Goal: Task Accomplishment & Management: Manage account settings

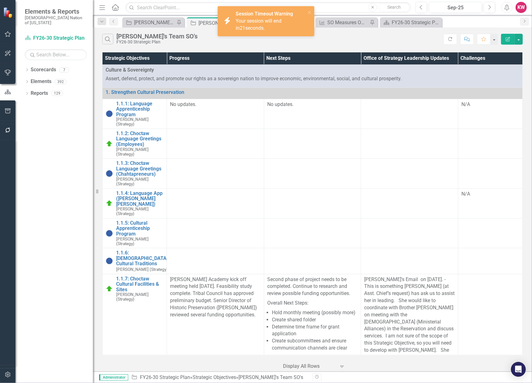
scroll to position [15373, 0]
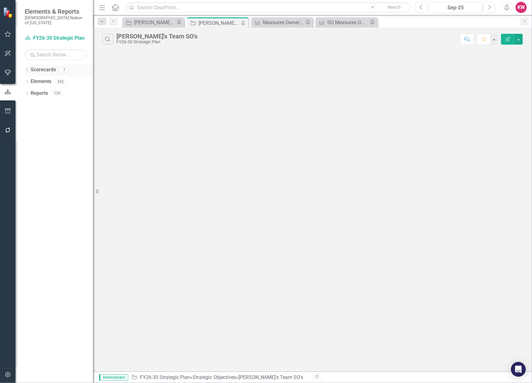
click at [27, 69] on icon "Dropdown" at bounding box center [27, 70] width 4 height 3
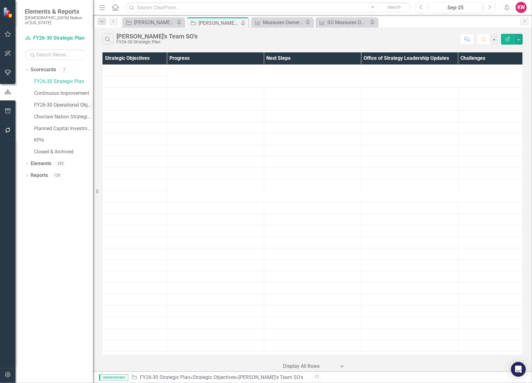
click at [67, 102] on link "FY26-30 Operational Objectives" at bounding box center [63, 105] width 59 height 7
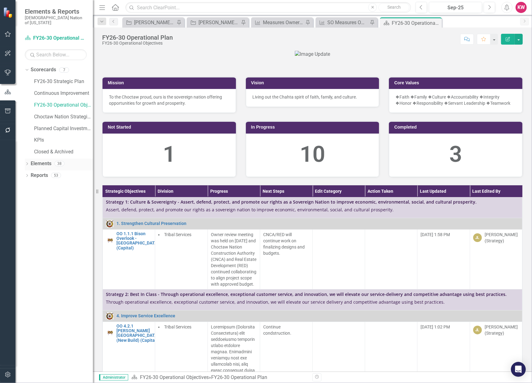
click at [40, 160] on link "Elements" at bounding box center [41, 163] width 21 height 7
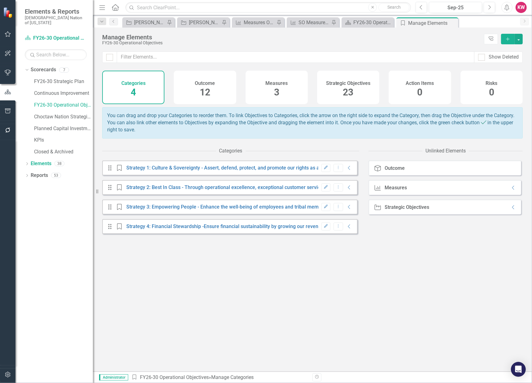
click at [350, 94] on span "23" at bounding box center [348, 92] width 11 height 11
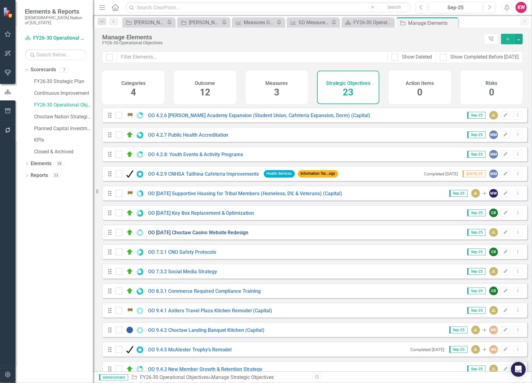
scroll to position [137, 0]
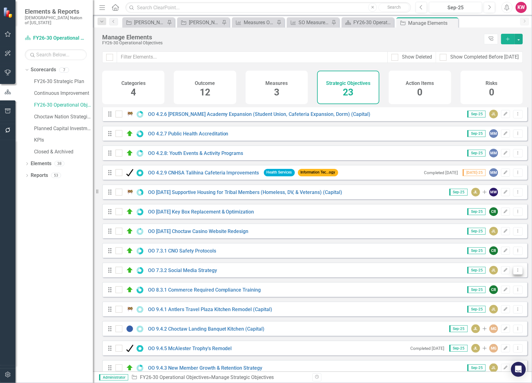
click at [516, 273] on button "Dropdown Menu" at bounding box center [518, 270] width 10 height 8
click at [491, 306] on link "Copy Duplicate Strategic Objective" at bounding box center [479, 307] width 78 height 11
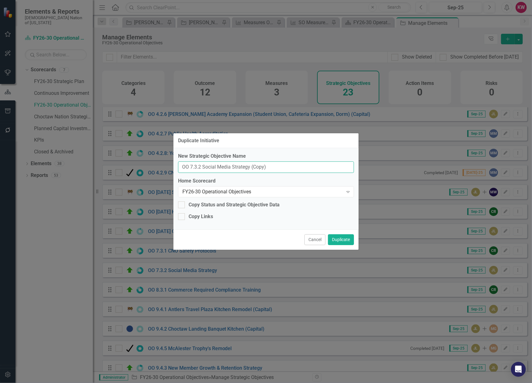
drag, startPoint x: 268, startPoint y: 165, endPoint x: 199, endPoint y: 166, distance: 69.0
click at [199, 166] on input "OO 7.3.2 Social Media Strategy (Copy)" at bounding box center [266, 166] width 176 height 11
type input "OO 7.3.3 Healthcare Marketing Opportunities"
click at [342, 241] on button "Duplicate" at bounding box center [341, 239] width 26 height 11
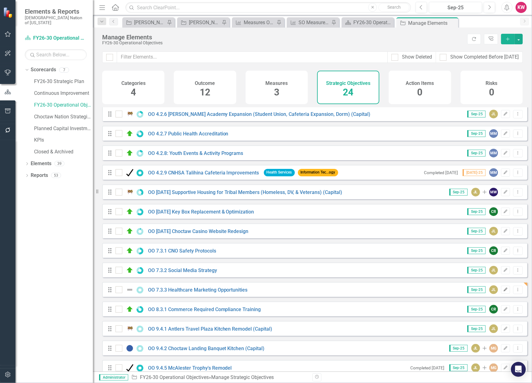
click at [503, 291] on icon "Edit" at bounding box center [505, 290] width 5 height 4
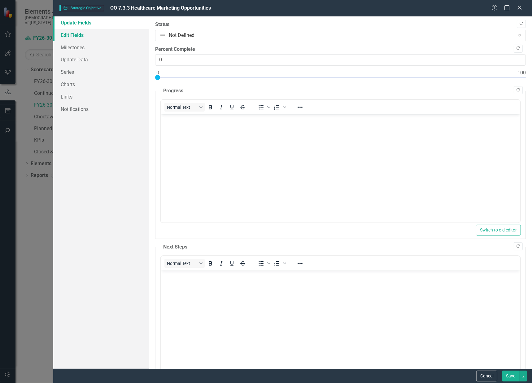
scroll to position [0, 0]
click at [75, 35] on link "Edit Fields" at bounding box center [101, 35] width 96 height 12
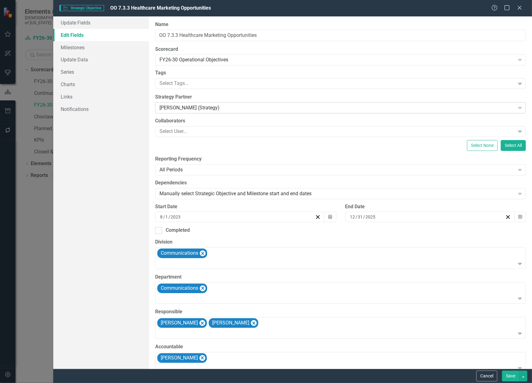
click at [191, 105] on div "Joshua Lehew (Strategy)" at bounding box center [336, 107] width 355 height 7
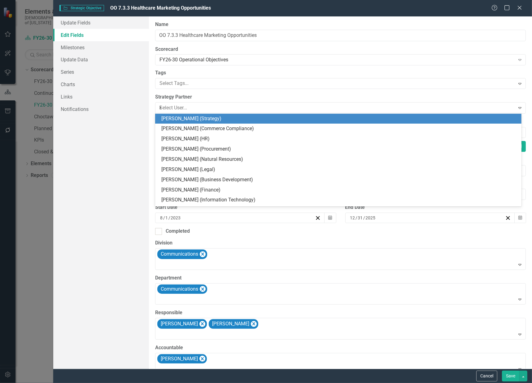
scroll to position [81, 0]
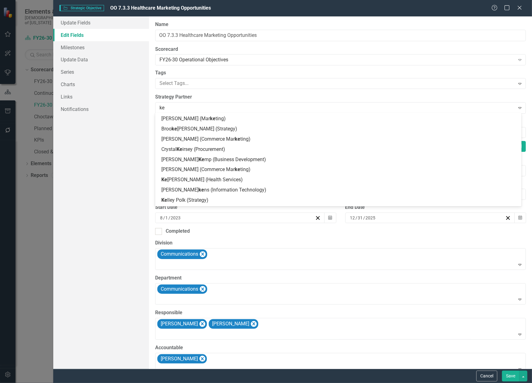
type input "kel"
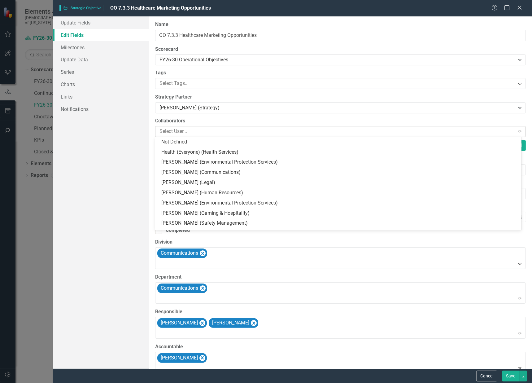
click at [178, 132] on div at bounding box center [336, 131] width 358 height 8
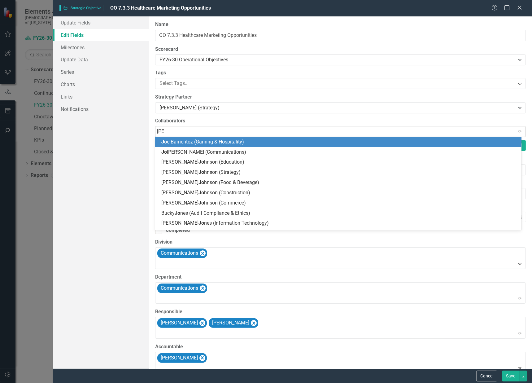
type input "Josh"
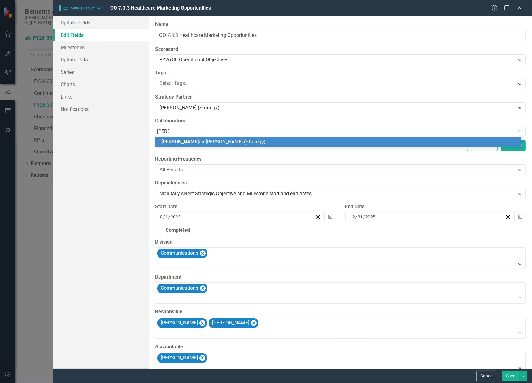
click at [180, 143] on span "Josh ua Lehew (Strategy)" at bounding box center [213, 142] width 104 height 6
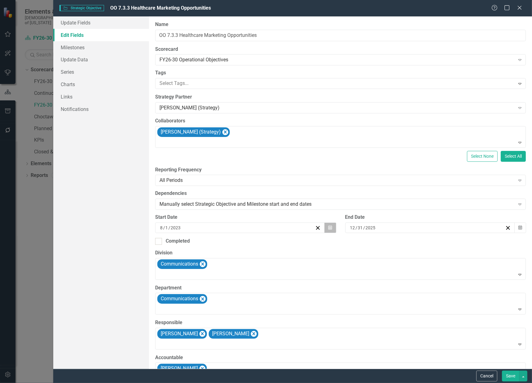
click at [328, 229] on icon "button" at bounding box center [330, 227] width 4 height 4
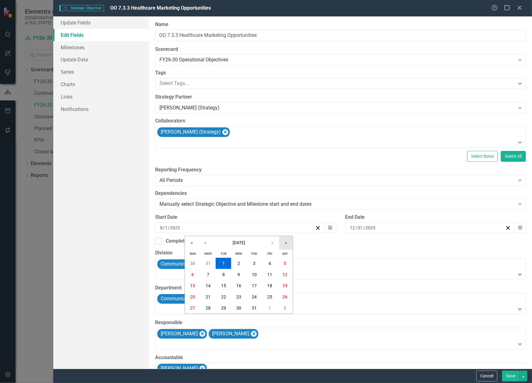
click at [286, 242] on button "»" at bounding box center [286, 243] width 14 height 14
click at [269, 264] on abbr "1" at bounding box center [269, 263] width 2 height 5
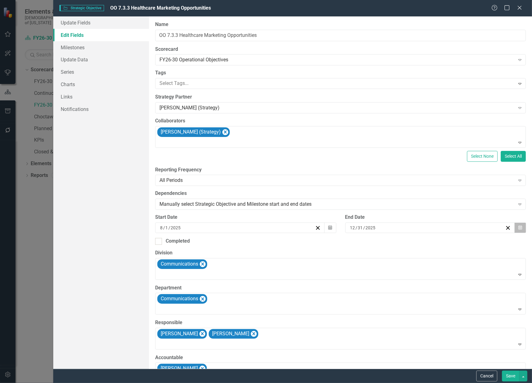
click at [518, 227] on icon "button" at bounding box center [520, 227] width 4 height 4
click at [470, 242] on button "»" at bounding box center [474, 243] width 14 height 14
click at [444, 306] on abbr "31" at bounding box center [442, 307] width 5 height 5
click at [519, 228] on button "Calendar" at bounding box center [520, 227] width 12 height 11
click at [471, 242] on button "»" at bounding box center [474, 243] width 14 height 14
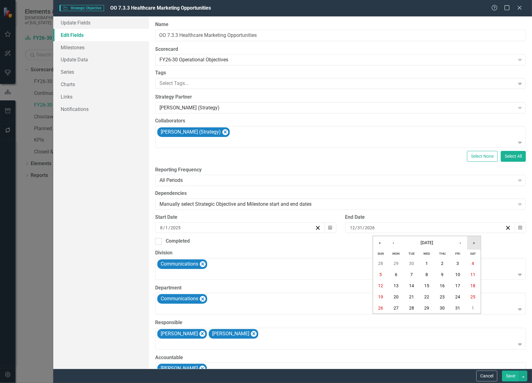
click at [471, 242] on button "»" at bounding box center [474, 243] width 14 height 14
click at [413, 306] on abbr "31" at bounding box center [411, 307] width 5 height 5
click at [205, 263] on icon "Remove Communications" at bounding box center [203, 264] width 6 height 8
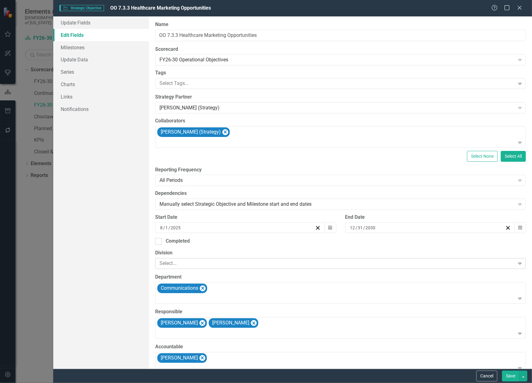
click at [205, 263] on div at bounding box center [336, 263] width 358 height 8
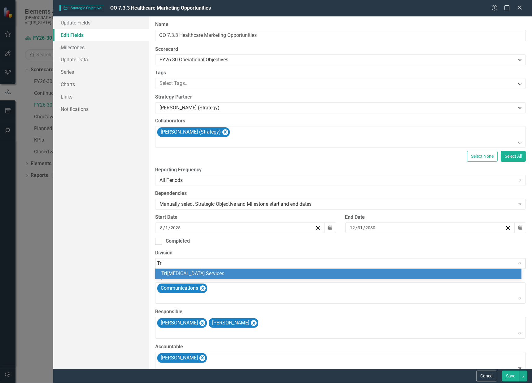
type input "Trib"
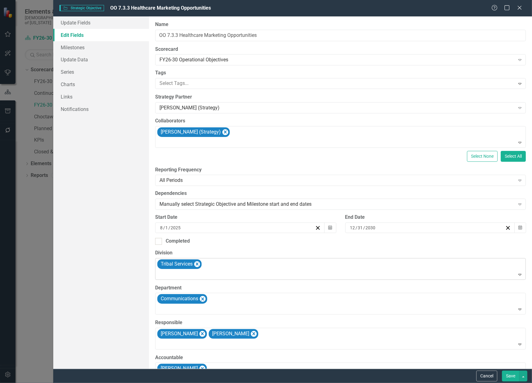
click at [185, 273] on div at bounding box center [341, 274] width 368 height 8
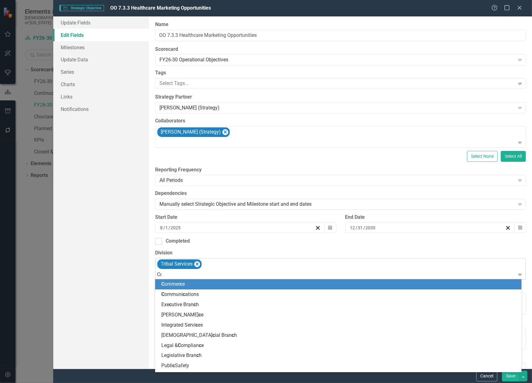
type input "Com"
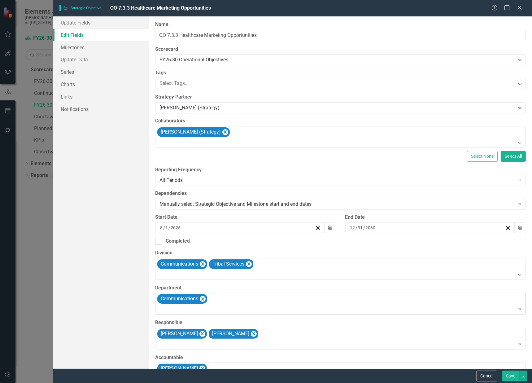
click at [178, 309] on div at bounding box center [341, 309] width 368 height 8
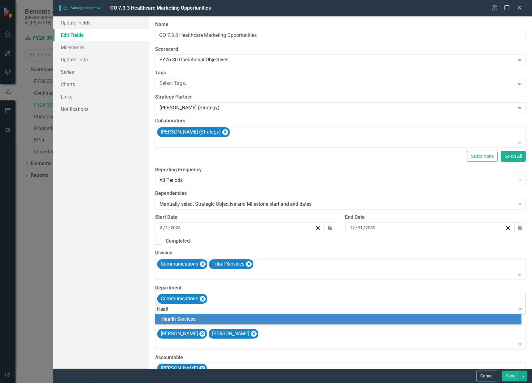
type input "Health"
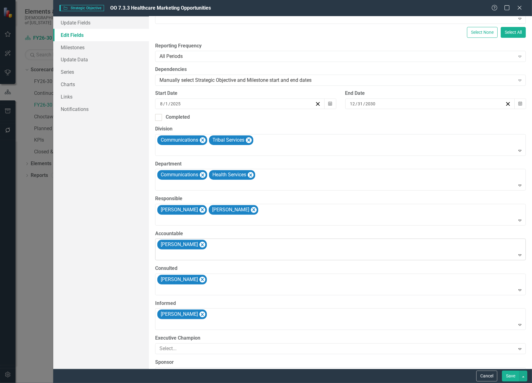
scroll to position [137, 0]
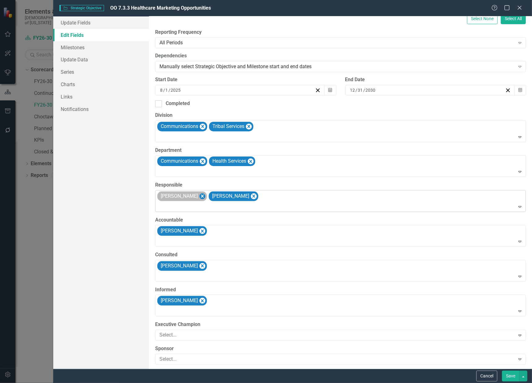
click at [204, 195] on icon "Remove Allyson Howerton" at bounding box center [202, 195] width 3 height 3
click at [199, 193] on icon "Remove Krislan Garside" at bounding box center [202, 196] width 6 height 8
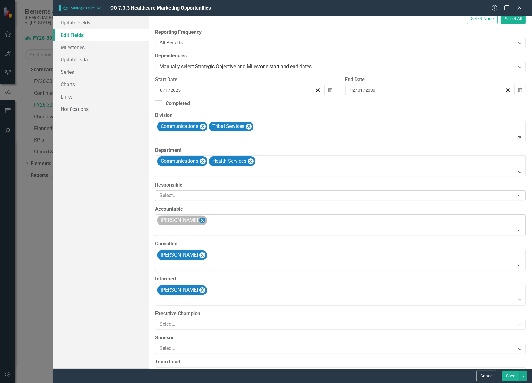
click at [199, 217] on icon "Remove John Hobbs" at bounding box center [202, 220] width 6 height 8
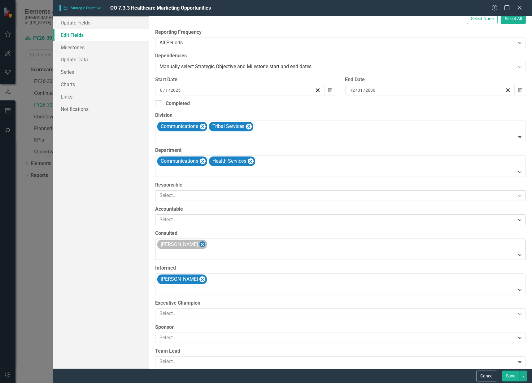
click at [201, 243] on icon "Remove Shauna Williams" at bounding box center [202, 244] width 3 height 3
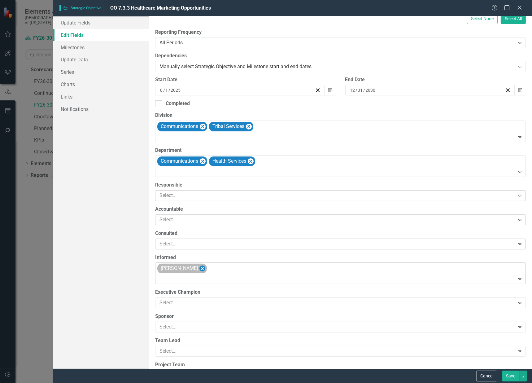
click at [205, 267] on icon "Remove Kristina Humenesky" at bounding box center [202, 269] width 6 height 8
click at [79, 47] on link "Milestones" at bounding box center [101, 47] width 96 height 12
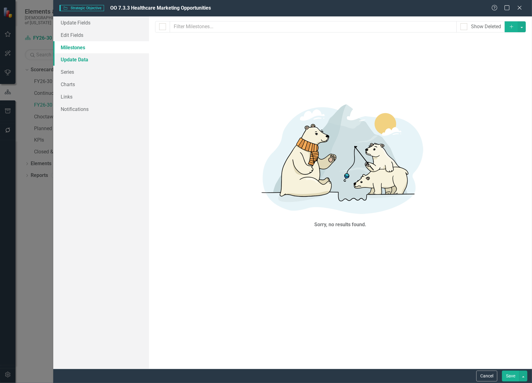
click at [78, 58] on link "Update Data" at bounding box center [101, 59] width 96 height 12
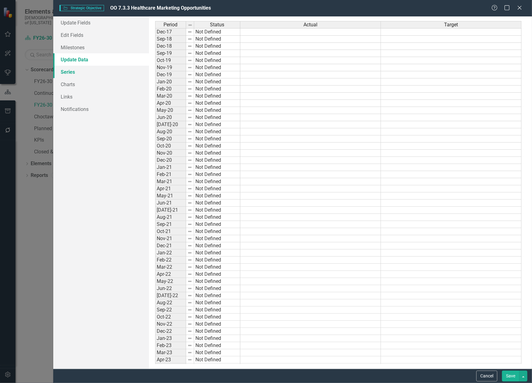
click at [70, 69] on link "Series" at bounding box center [101, 72] width 96 height 12
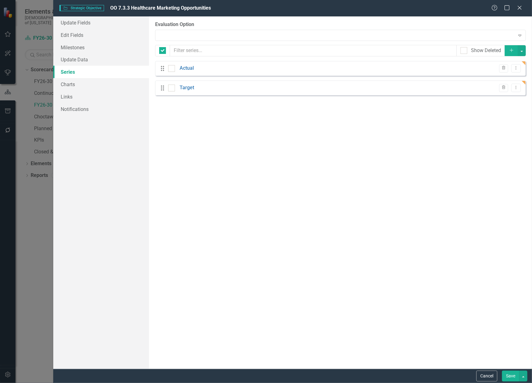
checkbox input "false"
click at [74, 23] on link "Update Fields" at bounding box center [101, 22] width 96 height 12
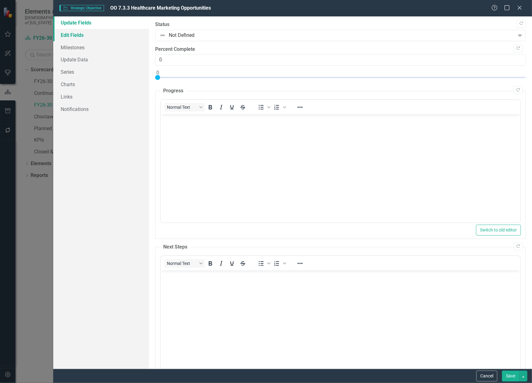
click at [77, 32] on link "Edit Fields" at bounding box center [101, 35] width 96 height 12
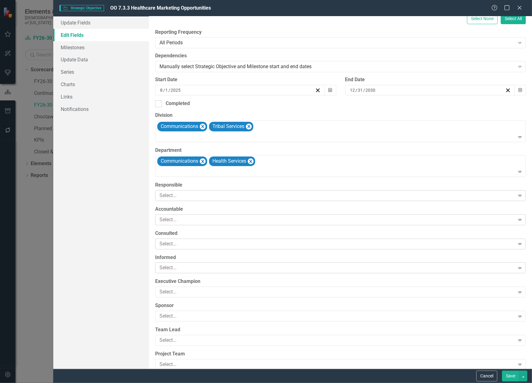
click at [511, 377] on button "Save" at bounding box center [510, 375] width 17 height 11
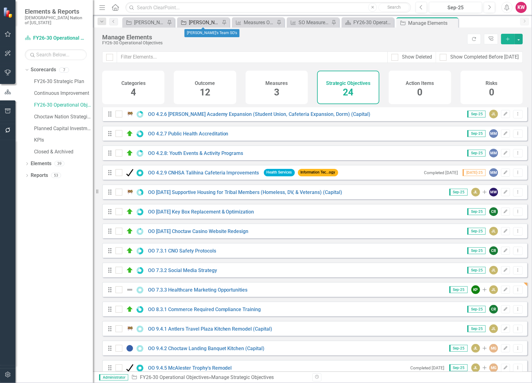
click at [210, 22] on div "[PERSON_NAME]'s Team SO's" at bounding box center [204, 23] width 31 height 8
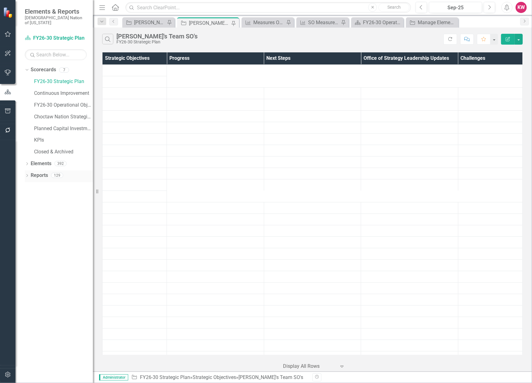
click at [37, 172] on link "Reports" at bounding box center [39, 175] width 17 height 7
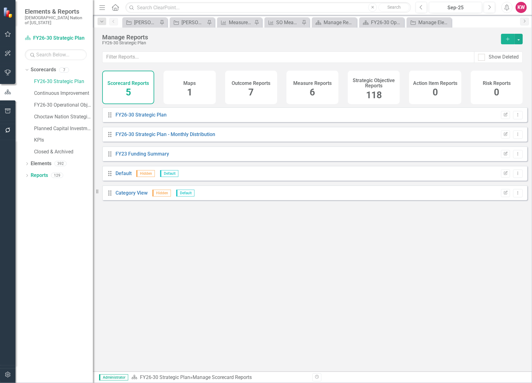
click at [376, 94] on span "118" at bounding box center [374, 94] width 16 height 11
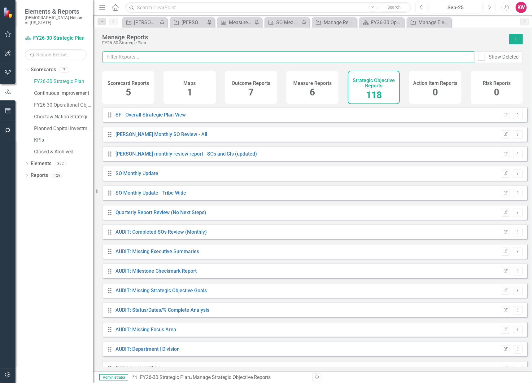
click at [362, 56] on input "text" at bounding box center [288, 56] width 372 height 11
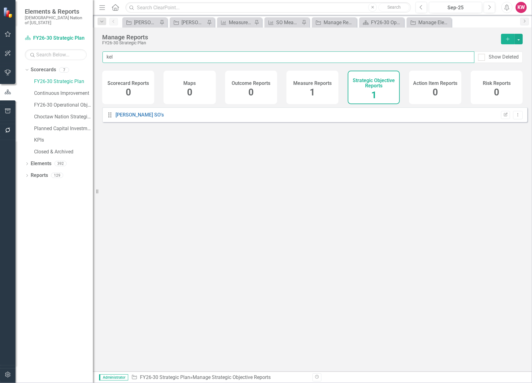
type input "kel"
click at [140, 118] on div "Drag Kelley SO's Edit Report Dropdown Menu" at bounding box center [314, 114] width 425 height 15
click at [121, 118] on link "[PERSON_NAME] SO's" at bounding box center [139, 115] width 48 height 6
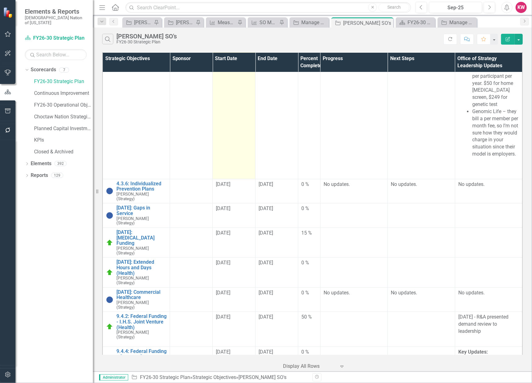
scroll to position [1960, 0]
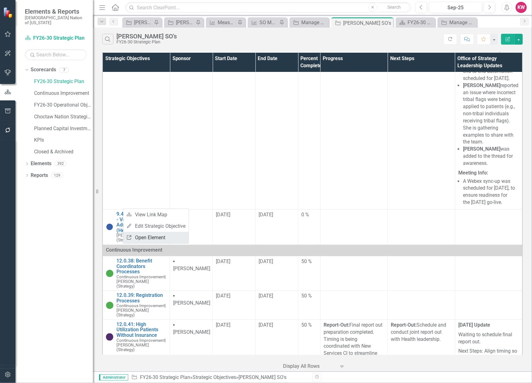
click at [144, 238] on link "Link Open Element" at bounding box center [155, 237] width 65 height 11
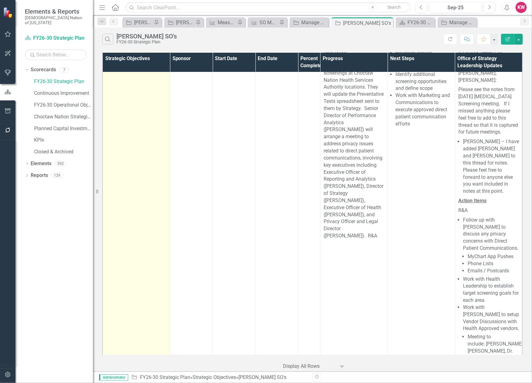
scroll to position [0, 0]
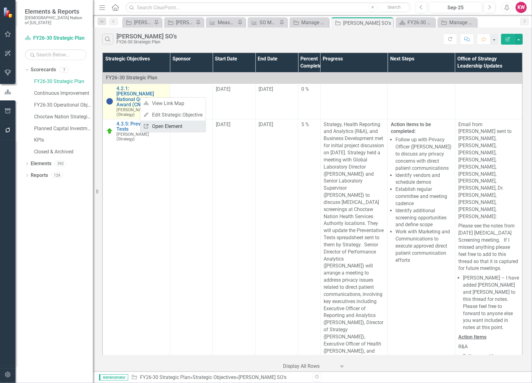
click at [158, 124] on link "Link Open Element" at bounding box center [172, 125] width 65 height 11
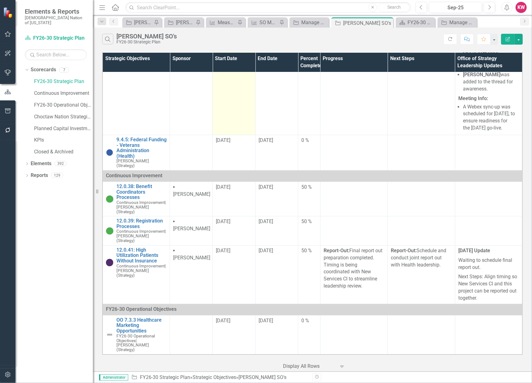
scroll to position [2371, 0]
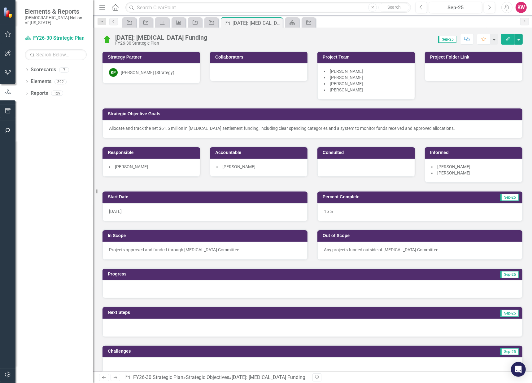
click at [342, 170] on div at bounding box center [366, 167] width 98 height 18
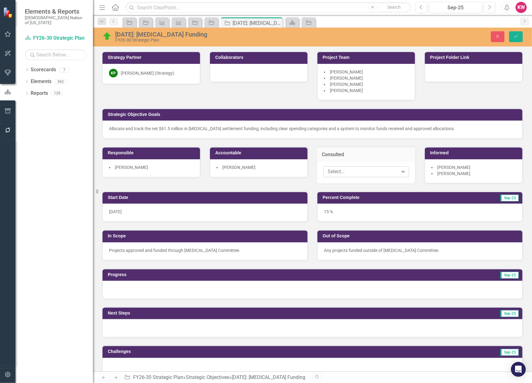
click at [340, 171] on div at bounding box center [361, 171] width 73 height 8
type input "p"
type input "P"
click at [495, 36] on icon "Close" at bounding box center [498, 36] width 6 height 4
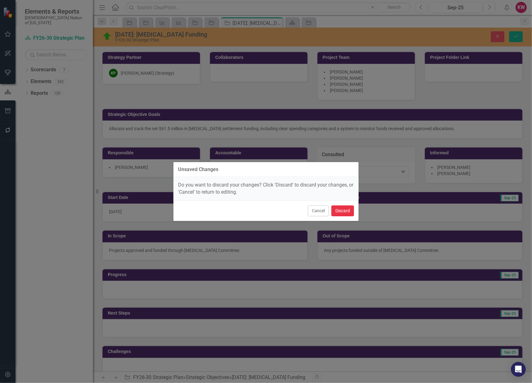
click at [341, 208] on button "Discard" at bounding box center [342, 210] width 23 height 11
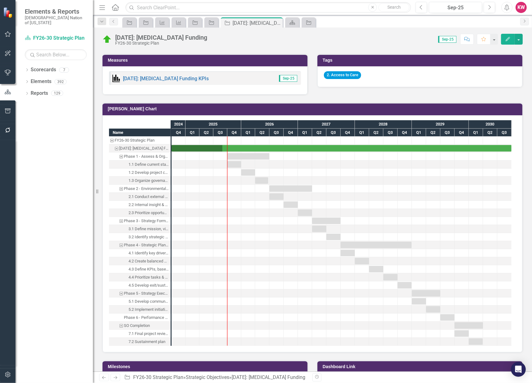
scroll to position [413, 0]
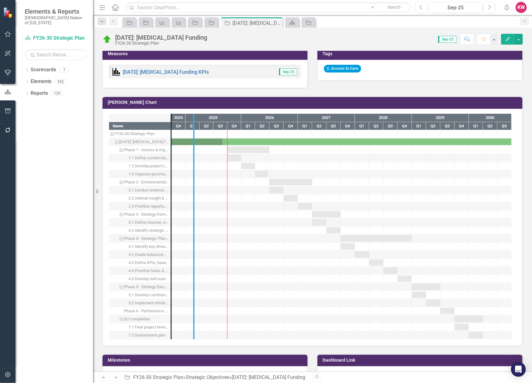
drag, startPoint x: 171, startPoint y: 275, endPoint x: 194, endPoint y: 276, distance: 22.7
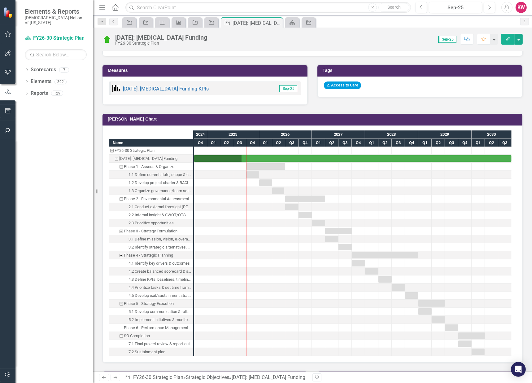
scroll to position [447, 0]
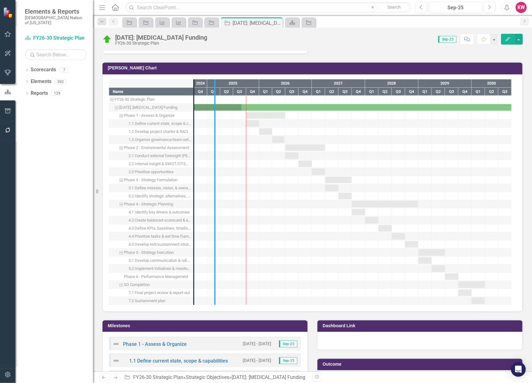
drag, startPoint x: 194, startPoint y: 217, endPoint x: 219, endPoint y: 219, distance: 25.2
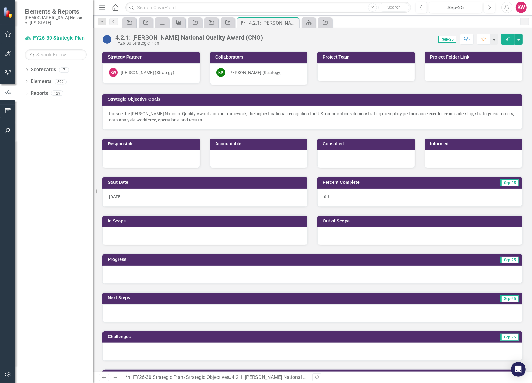
click at [133, 272] on div at bounding box center [312, 274] width 420 height 18
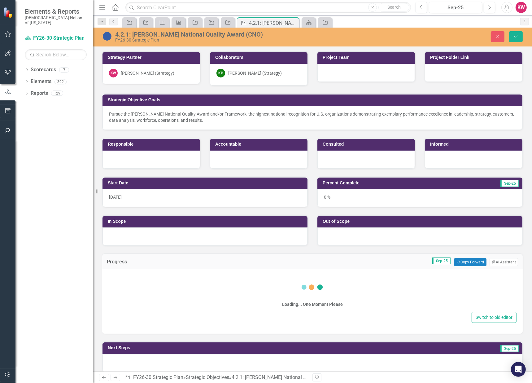
click at [132, 278] on div "Loading... One Moment Please" at bounding box center [312, 291] width 408 height 37
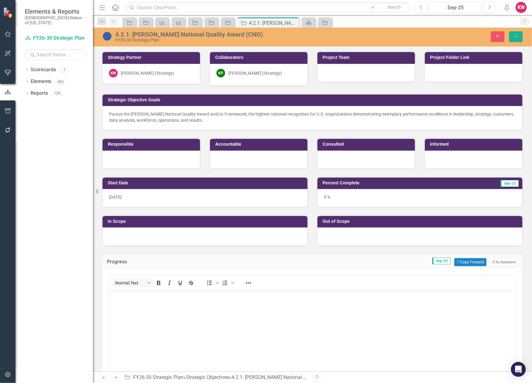
click at [133, 305] on body "Rich Text Area. Press ALT-0 for help." at bounding box center [312, 336] width 407 height 93
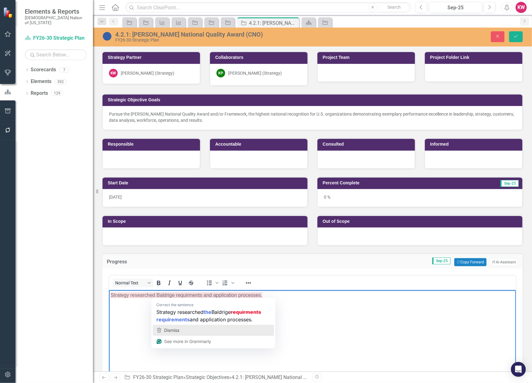
click at [166, 330] on span "Dismiss" at bounding box center [171, 329] width 15 height 5
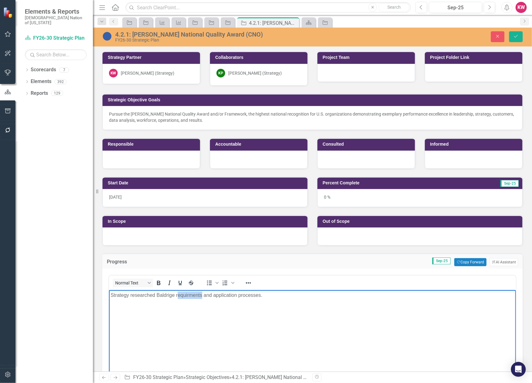
drag, startPoint x: 201, startPoint y: 295, endPoint x: 178, endPoint y: 295, distance: 23.2
click at [178, 295] on p "Strategy researched Baldrige requirments and application processes." at bounding box center [312, 294] width 404 height 7
click at [177, 305] on body "Strategy researched Baldrige rrequirments and application processes." at bounding box center [312, 336] width 407 height 93
click at [191, 294] on p "Strategy researched Baldrige requirments and application processes." at bounding box center [312, 294] width 404 height 7
click at [275, 295] on p "Strategy researched Baldrige requirments and application processes." at bounding box center [312, 294] width 404 height 7
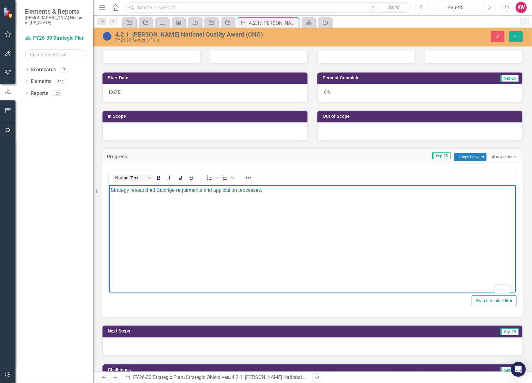
scroll to position [172, 0]
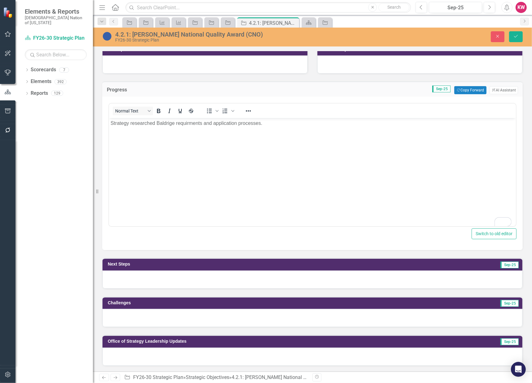
click at [136, 280] on div at bounding box center [312, 279] width 420 height 18
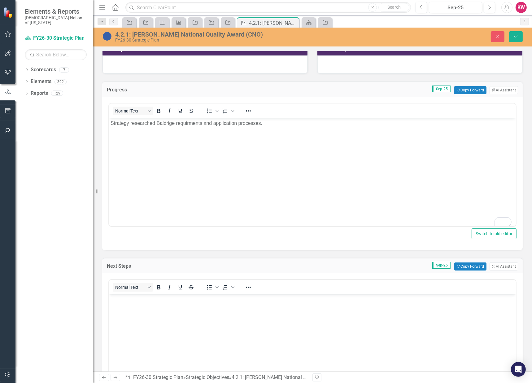
scroll to position [0, 0]
click at [134, 319] on body "Rich Text Area. Press ALT-0 for help." at bounding box center [312, 340] width 407 height 93
click at [515, 35] on icon "Save" at bounding box center [516, 36] width 6 height 4
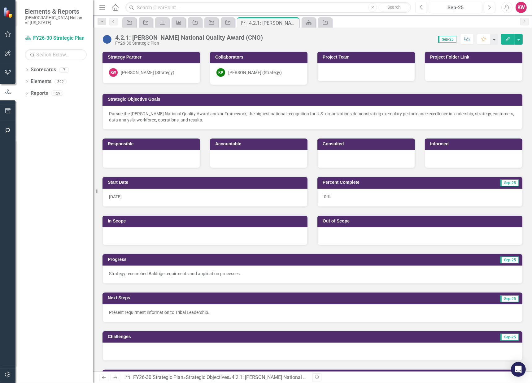
scroll to position [103, 0]
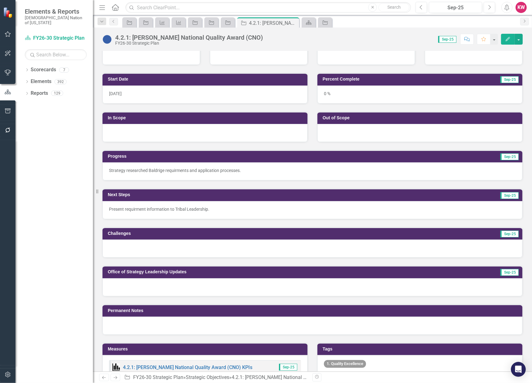
click at [145, 247] on div at bounding box center [312, 248] width 420 height 18
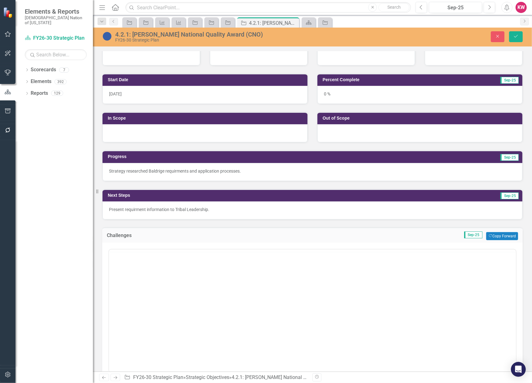
scroll to position [0, 0]
click at [125, 284] on body "Rich Text Area. Press ALT-0 for help." at bounding box center [312, 310] width 407 height 93
click at [516, 33] on button "Save" at bounding box center [516, 36] width 14 height 11
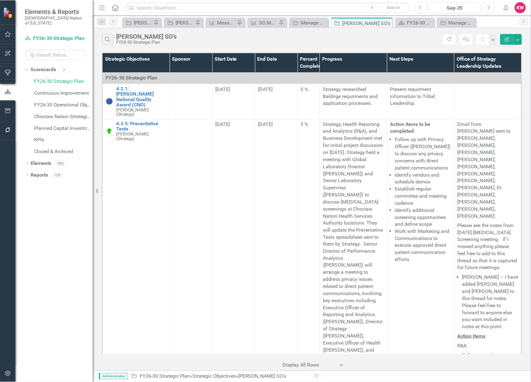
scroll to position [2371, 0]
